Goal: Transaction & Acquisition: Download file/media

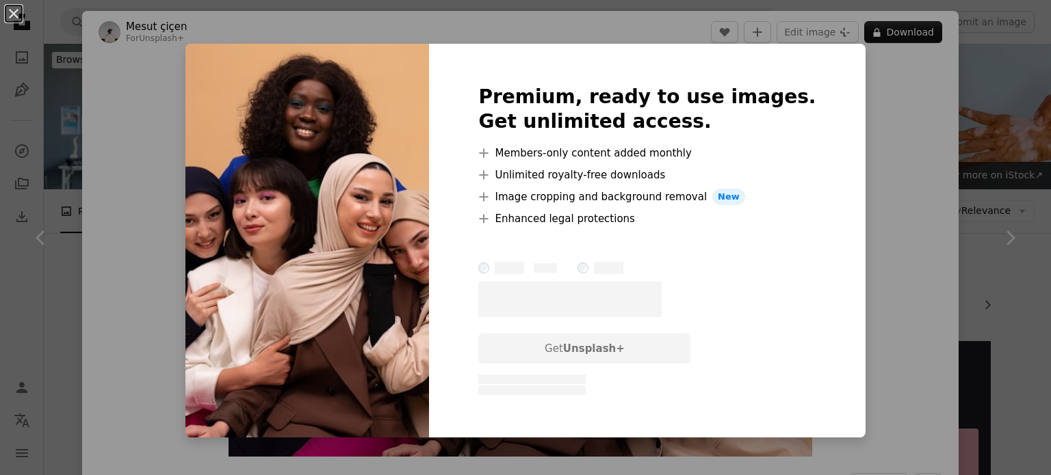
scroll to position [2121, 0]
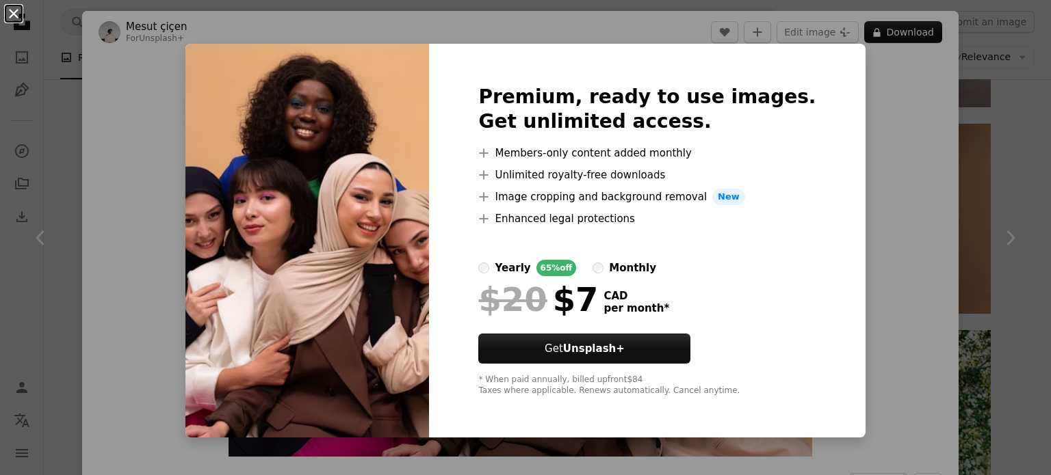
click at [10, 16] on button "An X shape" at bounding box center [13, 13] width 16 height 16
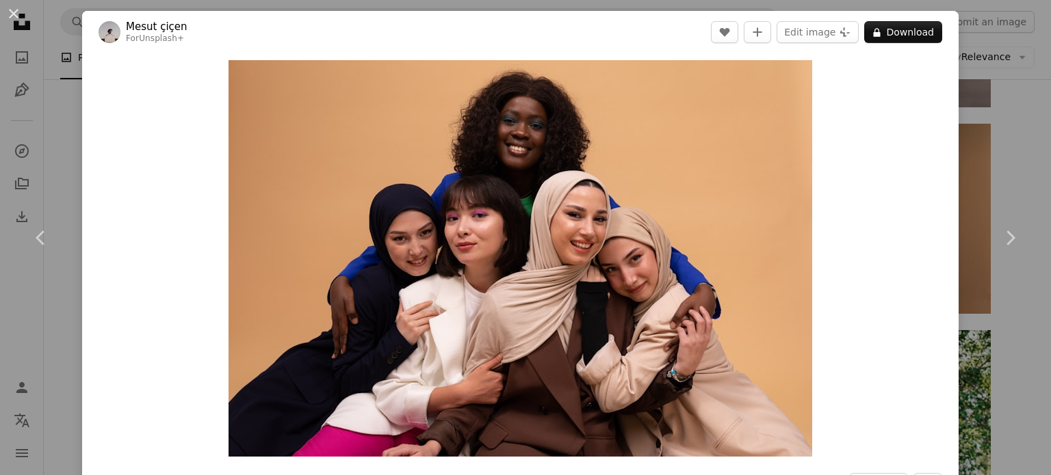
click at [18, 14] on button "An X shape" at bounding box center [13, 13] width 16 height 16
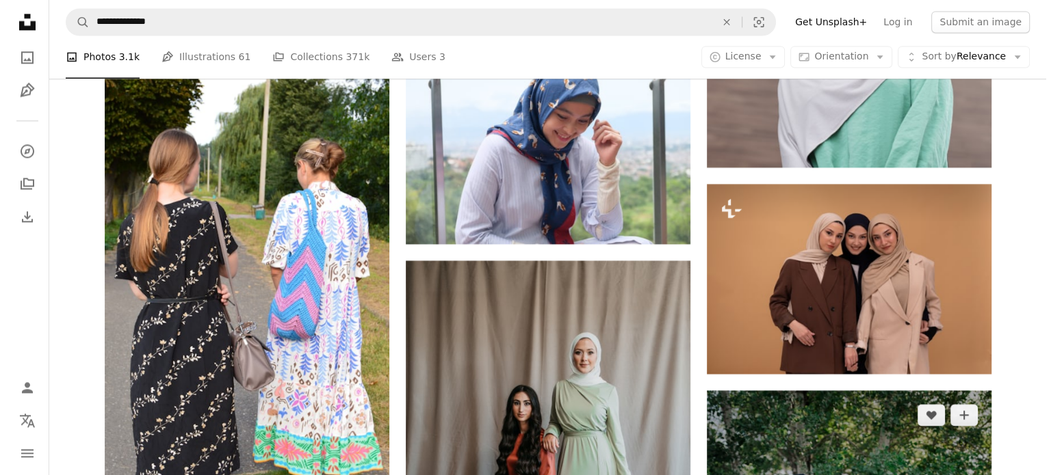
scroll to position [2052, 0]
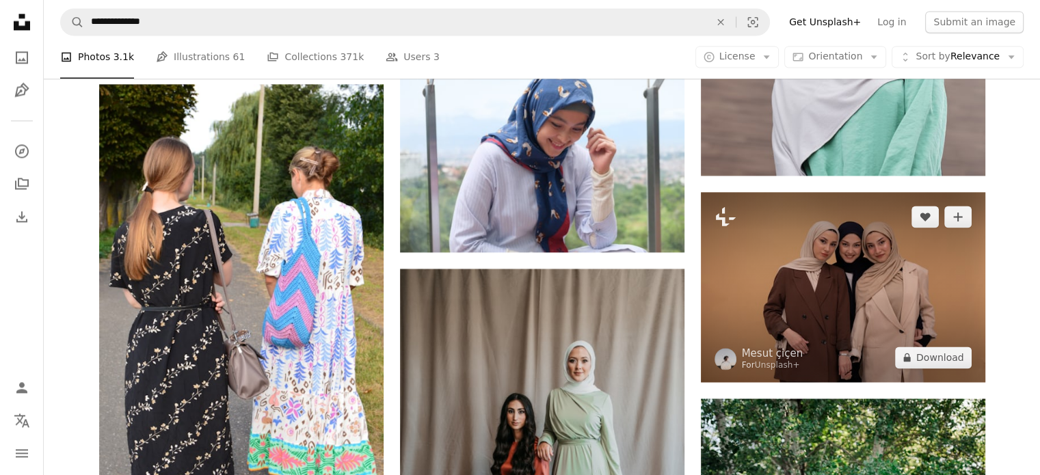
click at [845, 270] on img at bounding box center [843, 286] width 285 height 189
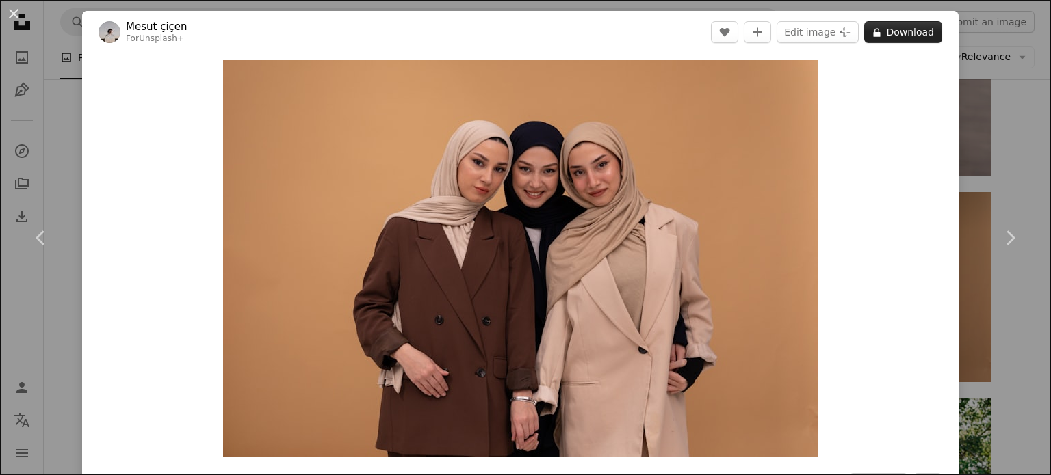
click at [889, 35] on button "A lock Download" at bounding box center [903, 32] width 78 height 22
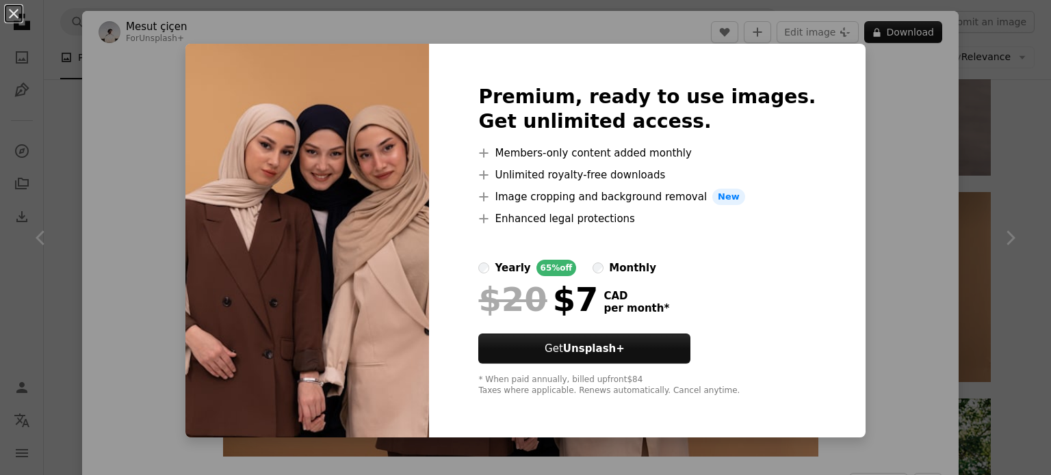
click at [12, 8] on button "An X shape" at bounding box center [13, 13] width 16 height 16
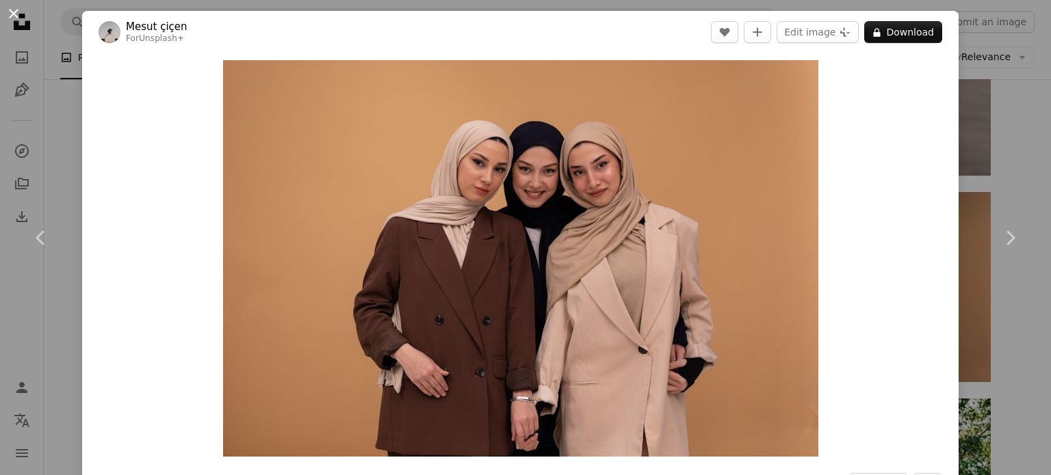
click at [18, 10] on button "An X shape" at bounding box center [13, 13] width 16 height 16
